Goal: Information Seeking & Learning: Learn about a topic

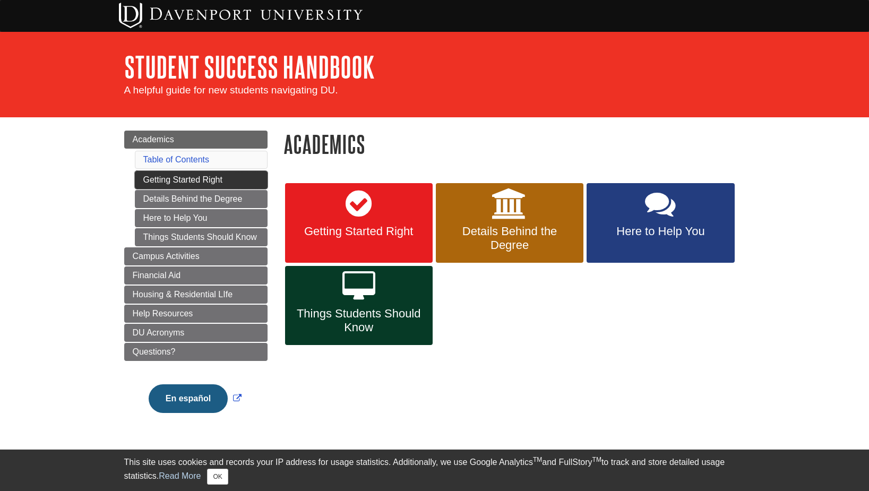
click at [218, 176] on link "Getting Started Right" at bounding box center [201, 180] width 133 height 18
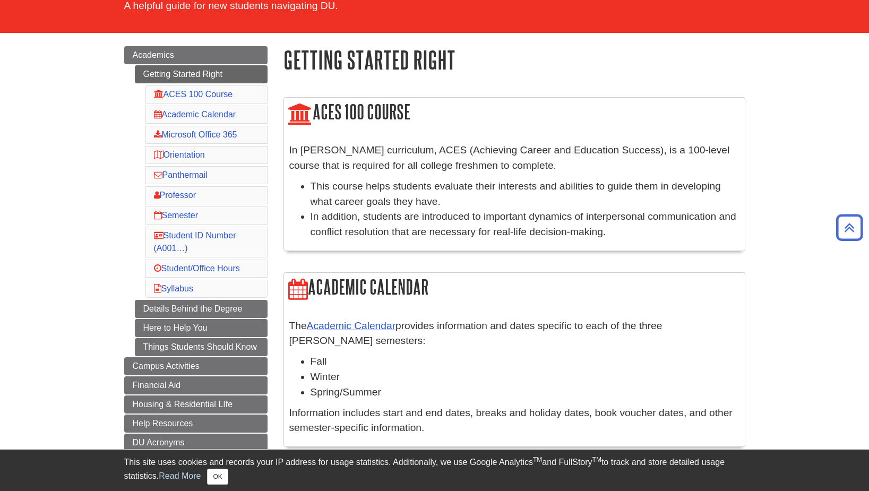
scroll to position [53, 0]
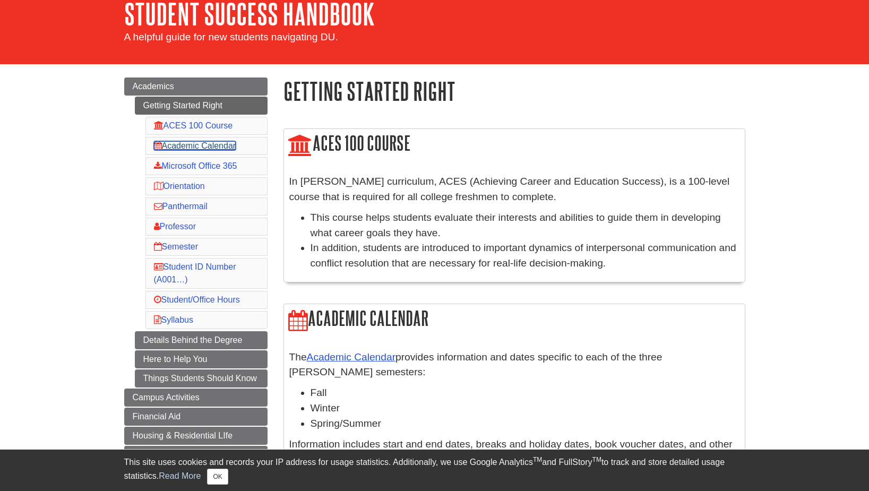
click at [225, 150] on link "Academic Calendar" at bounding box center [195, 145] width 82 height 9
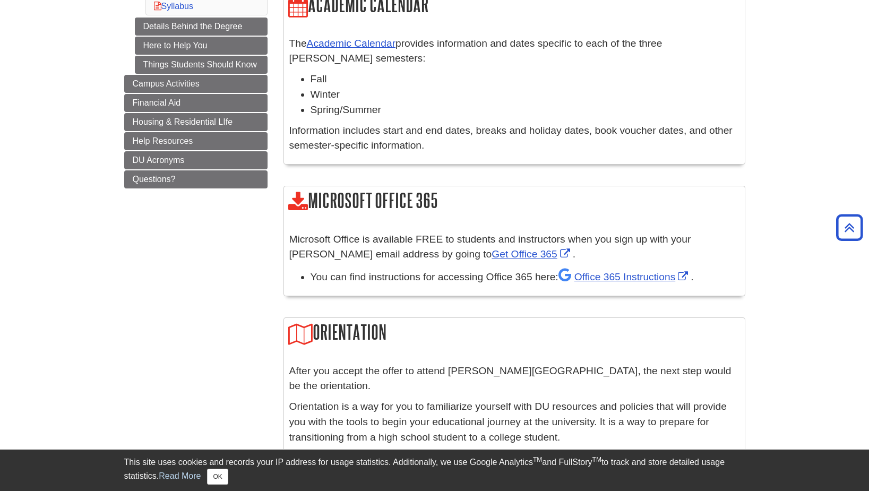
scroll to position [304, 0]
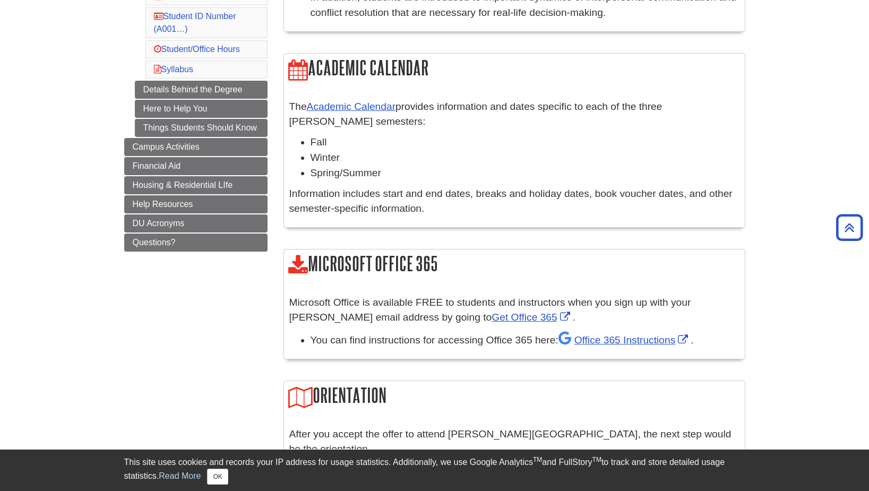
click at [193, 21] on li "Student ID Number (A001…)" at bounding box center [206, 22] width 122 height 31
click at [197, 17] on link "Student ID Number (A001…)" at bounding box center [195, 23] width 82 height 22
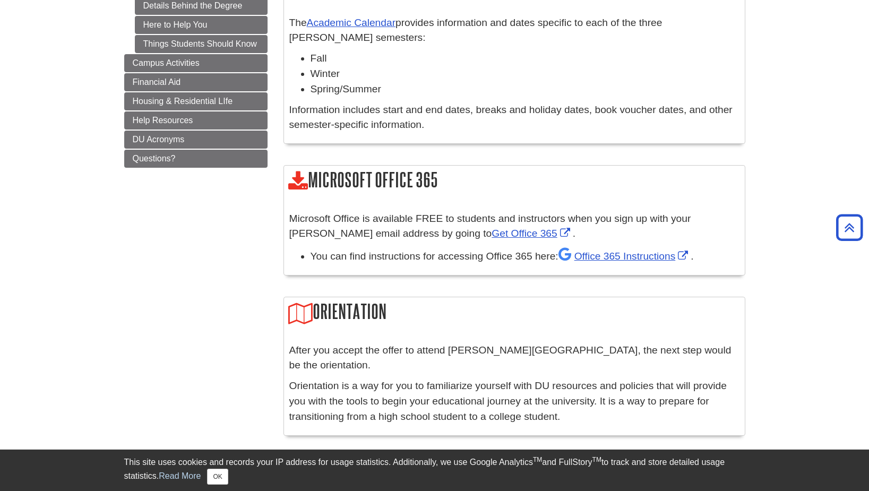
scroll to position [242, 0]
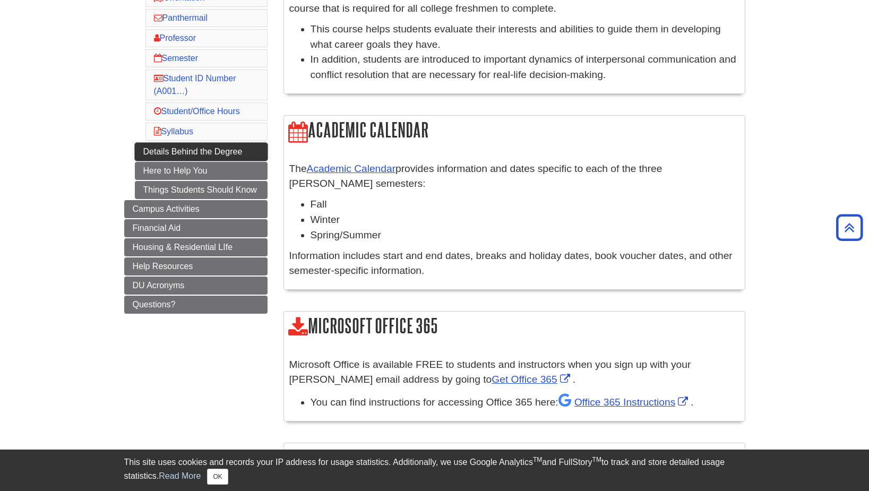
click at [227, 155] on link "Details Behind the Degree" at bounding box center [201, 152] width 133 height 18
